Goal: Check status: Check status

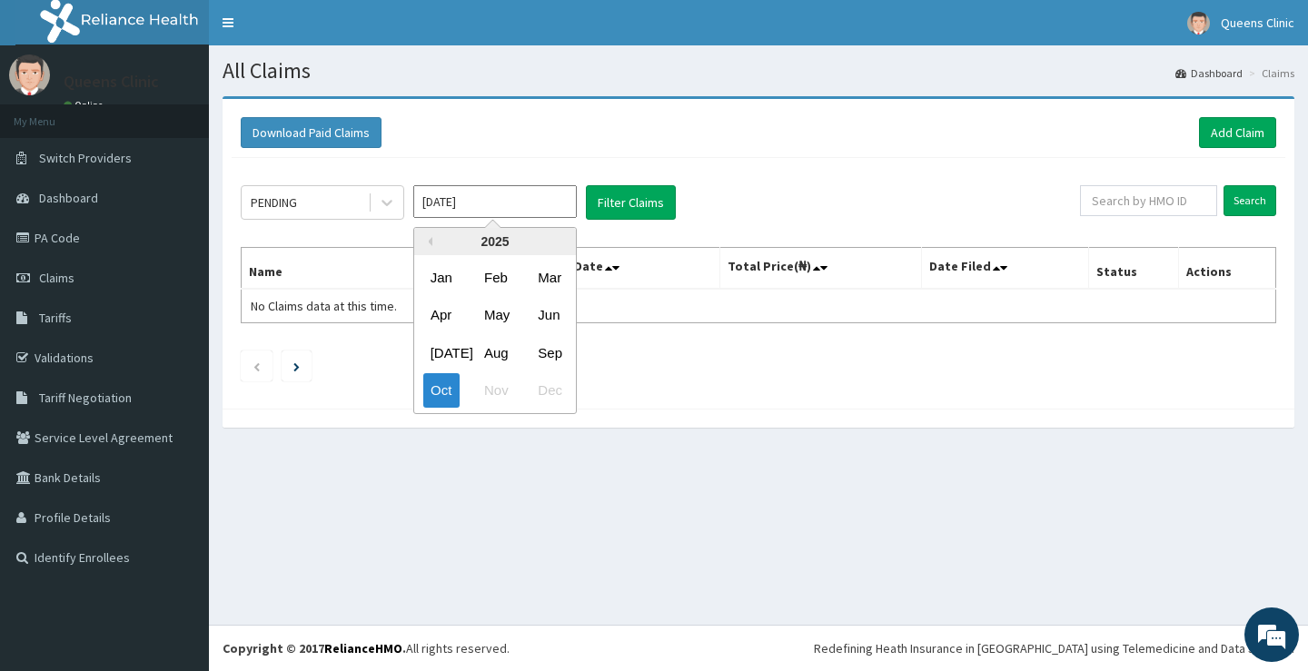
click at [529, 205] on input "[DATE]" at bounding box center [494, 201] width 163 height 33
click at [540, 358] on div "Sep" at bounding box center [548, 353] width 36 height 34
type input "[DATE]"
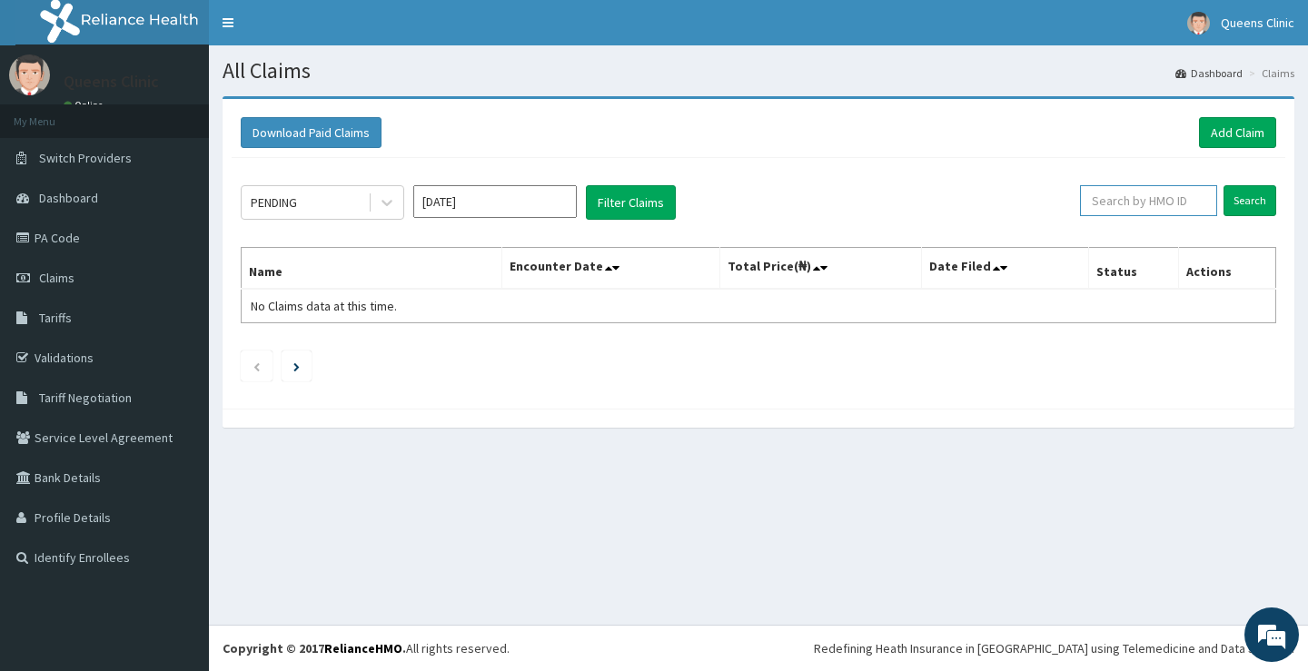
click at [1166, 207] on input "text" at bounding box center [1148, 200] width 137 height 31
paste input "NCS/10020/A"
type input "NCS/10020/A"
click at [1258, 198] on input "Search" at bounding box center [1249, 200] width 53 height 31
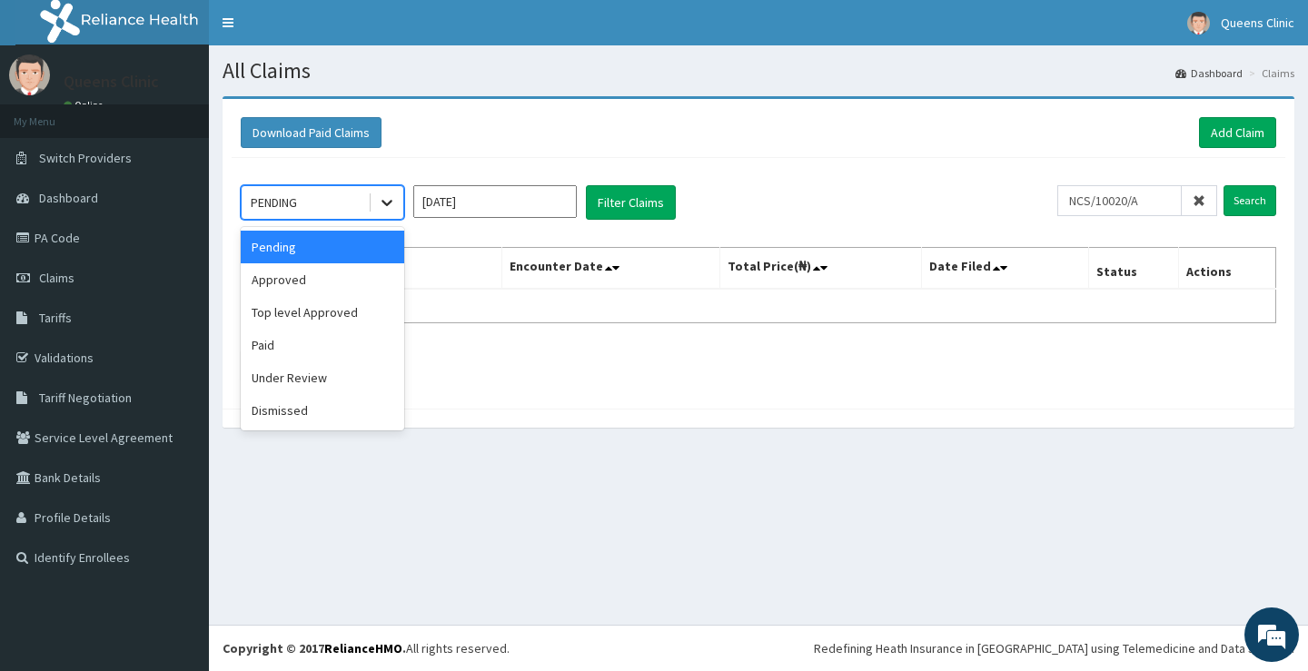
click at [387, 200] on icon at bounding box center [387, 202] width 18 height 18
click at [311, 281] on div "Approved" at bounding box center [322, 279] width 163 height 33
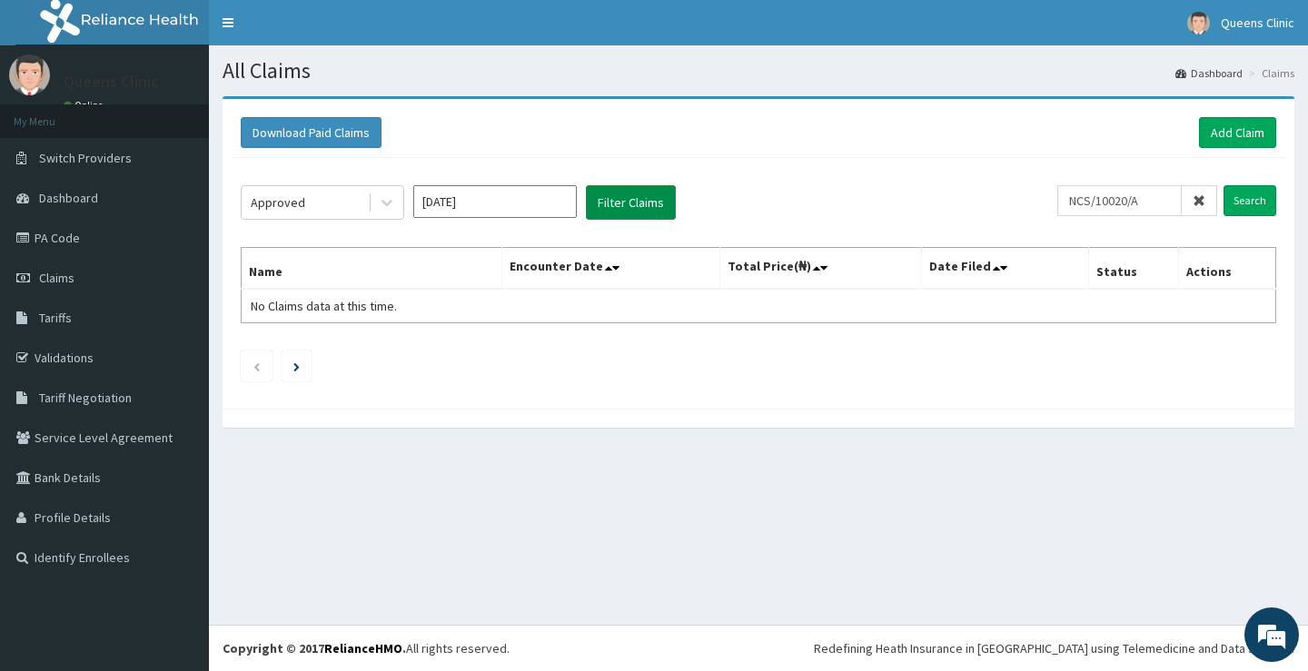
click at [647, 203] on button "Filter Claims" at bounding box center [631, 202] width 90 height 35
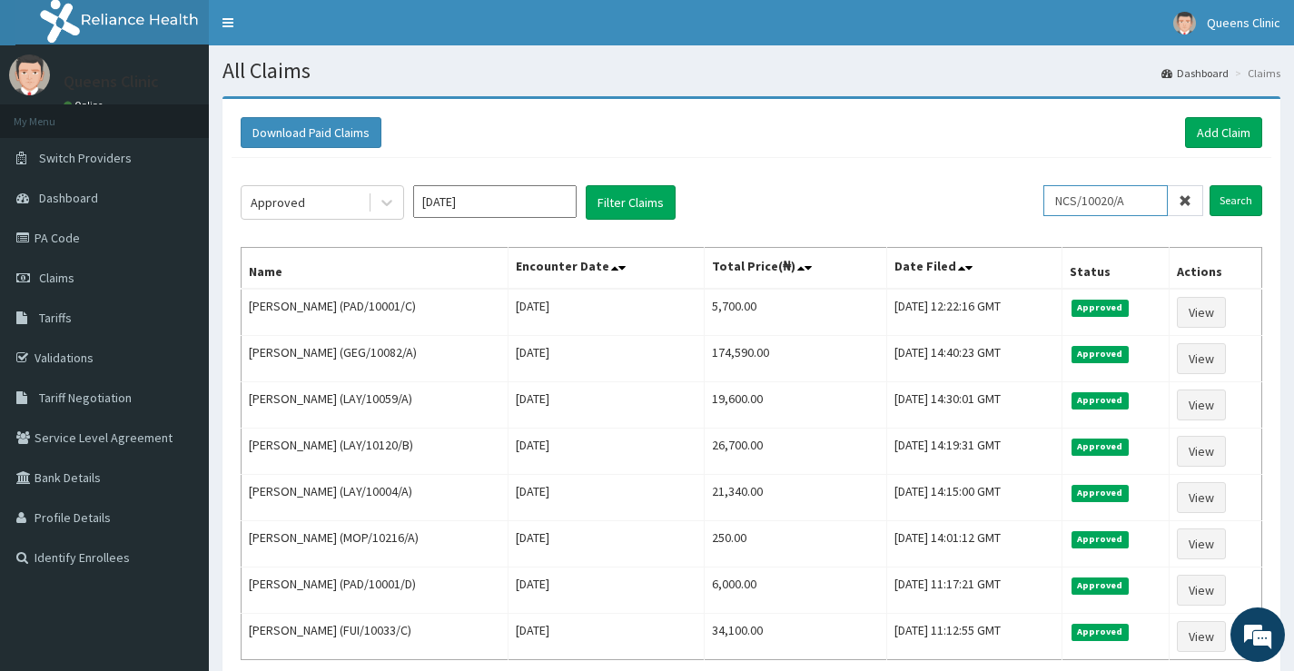
click at [1154, 203] on input "NCS/10020/A" at bounding box center [1106, 200] width 124 height 31
click at [1241, 203] on input "Search" at bounding box center [1236, 200] width 53 height 31
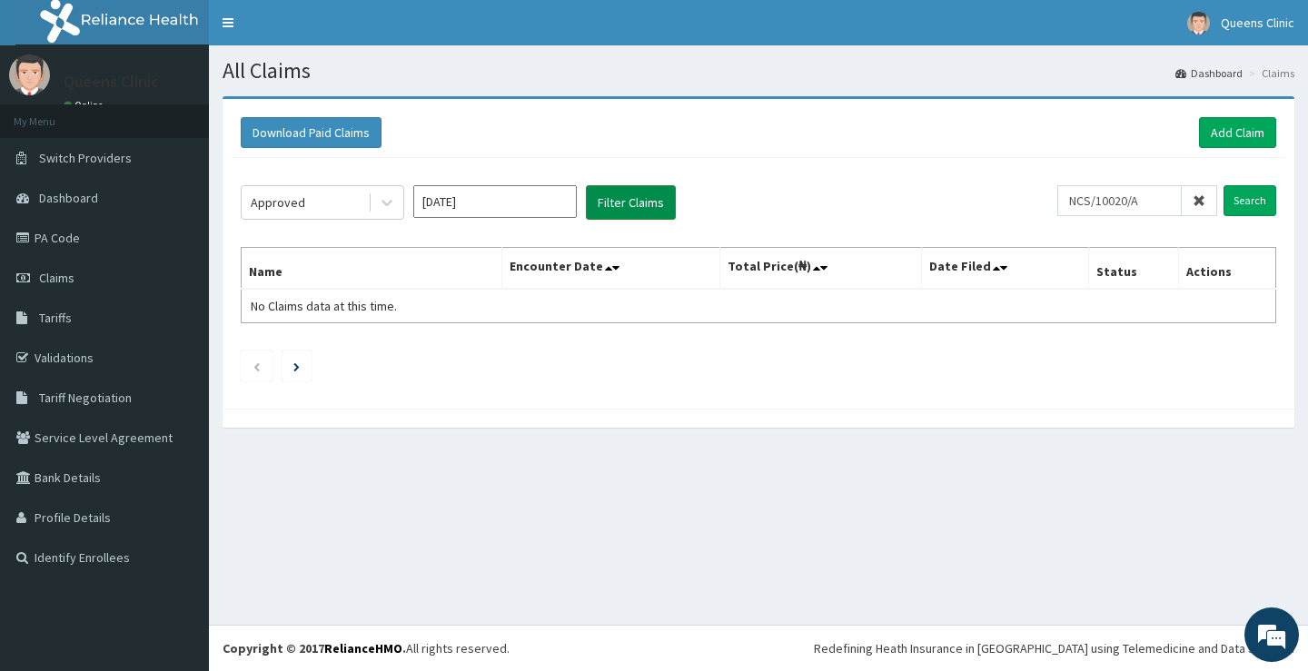
click at [624, 210] on button "Filter Claims" at bounding box center [631, 202] width 90 height 35
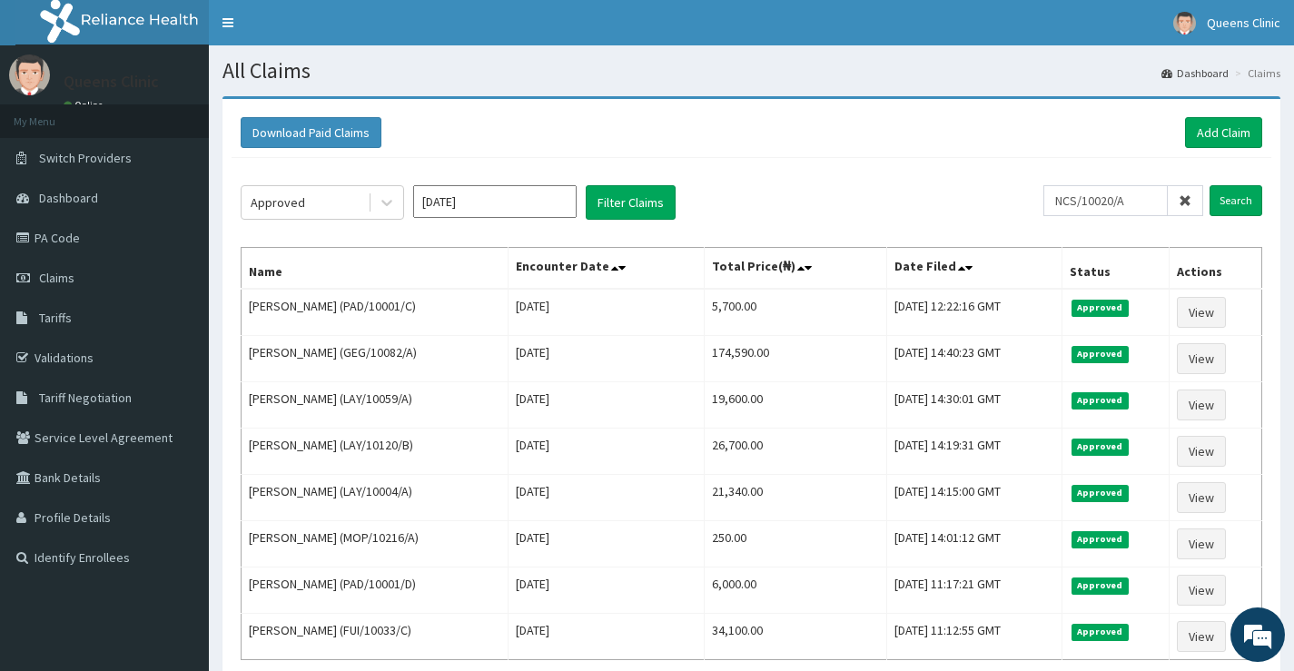
click at [511, 193] on input "[DATE]" at bounding box center [494, 201] width 163 height 33
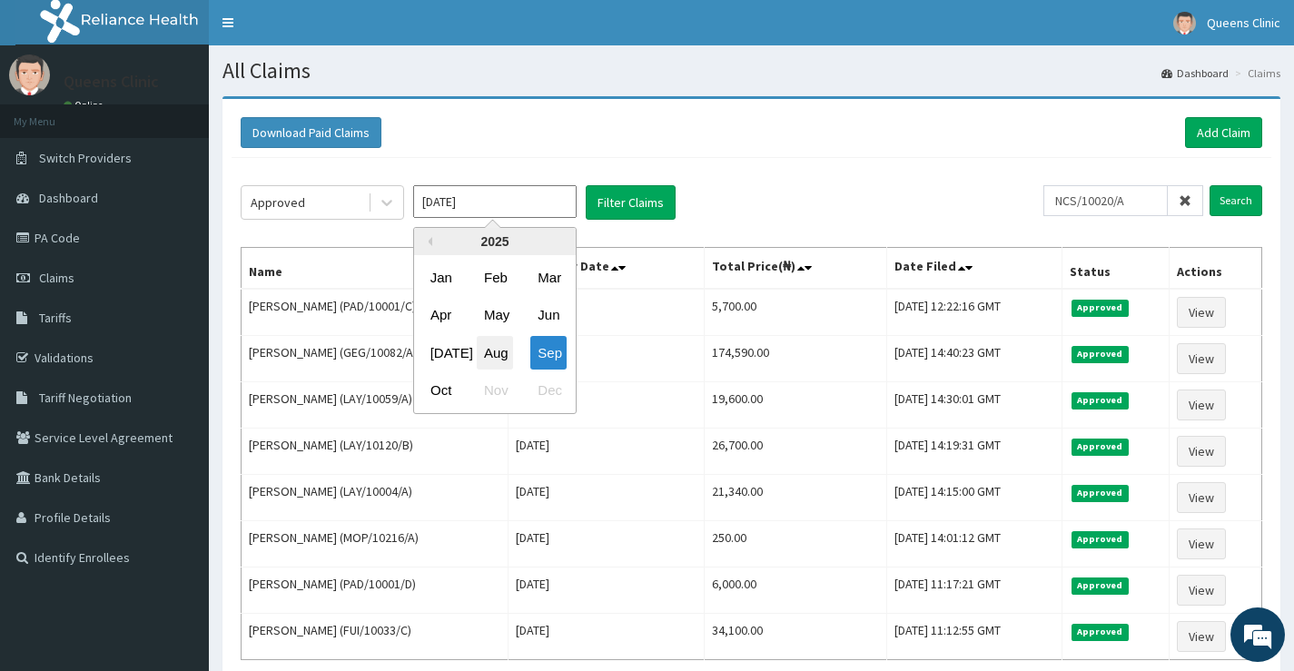
click at [502, 355] on div "Aug" at bounding box center [495, 353] width 36 height 34
type input "[DATE]"
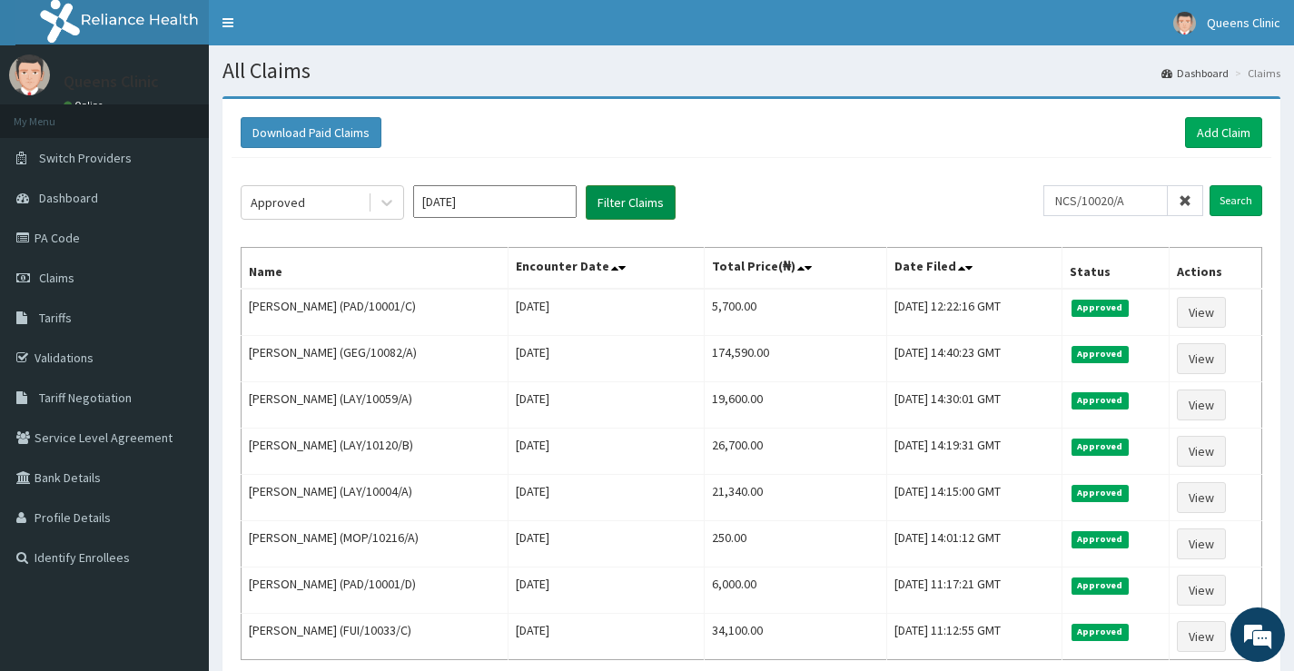
click at [640, 210] on button "Filter Claims" at bounding box center [631, 202] width 90 height 35
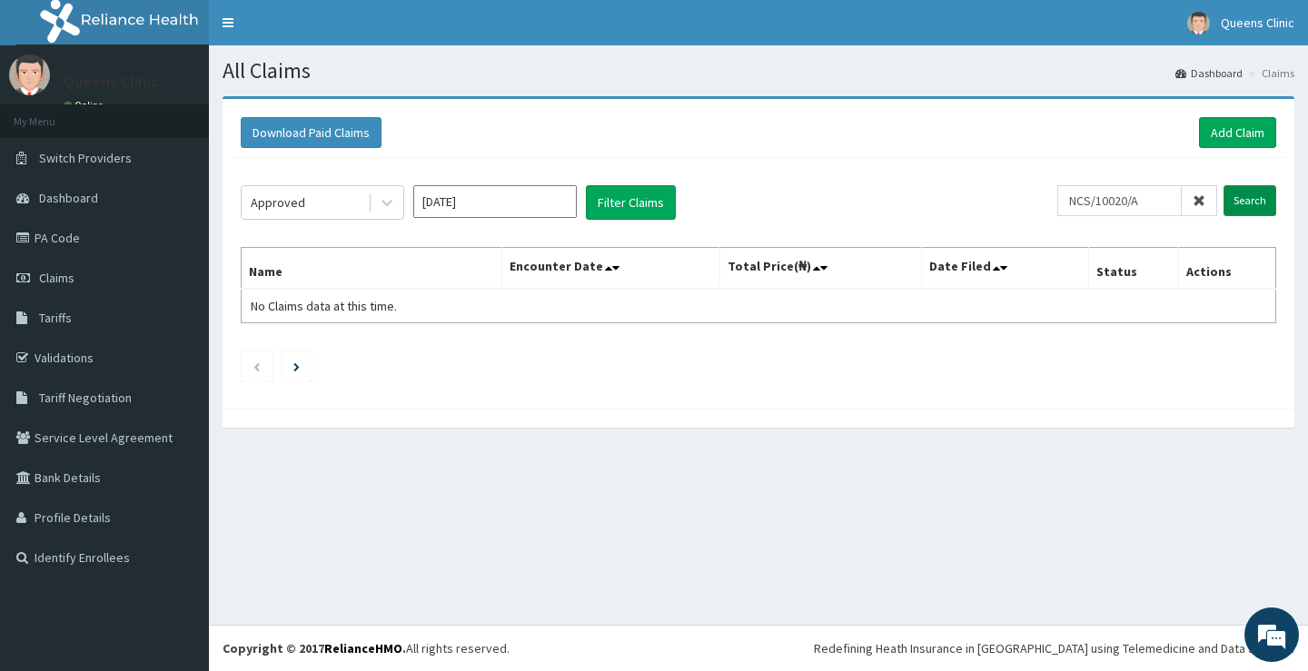
click at [1242, 196] on input "Search" at bounding box center [1249, 200] width 53 height 31
click at [612, 272] on icon at bounding box center [608, 268] width 7 height 13
click at [605, 271] on th "Encounter Date" at bounding box center [610, 269] width 218 height 42
click at [619, 271] on icon at bounding box center [615, 268] width 7 height 13
click at [49, 232] on link "PA Code" at bounding box center [104, 238] width 209 height 40
